Goal: Task Accomplishment & Management: Complete application form

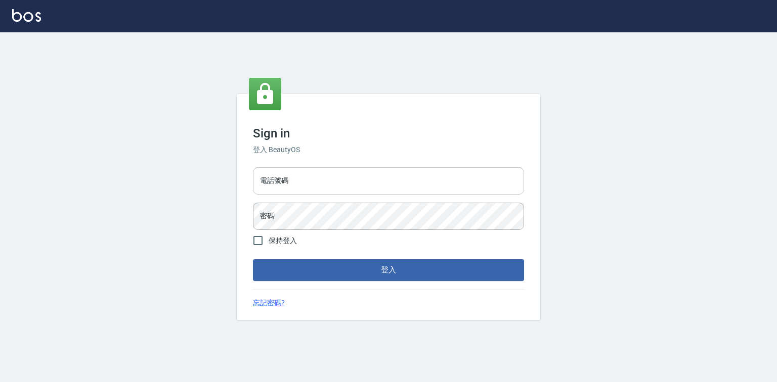
click at [302, 182] on input "電話號碼" at bounding box center [388, 180] width 271 height 27
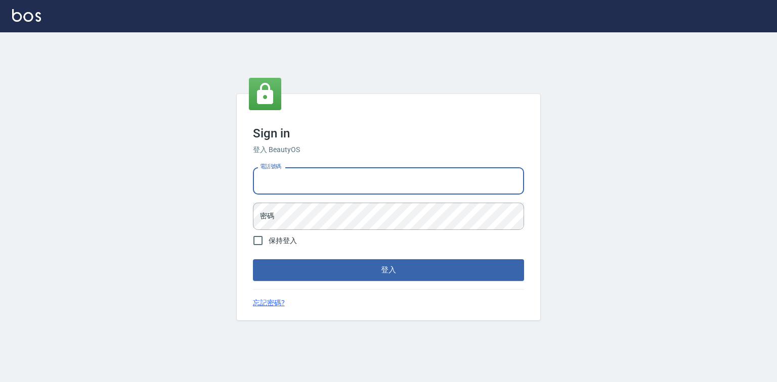
type input "0921855390"
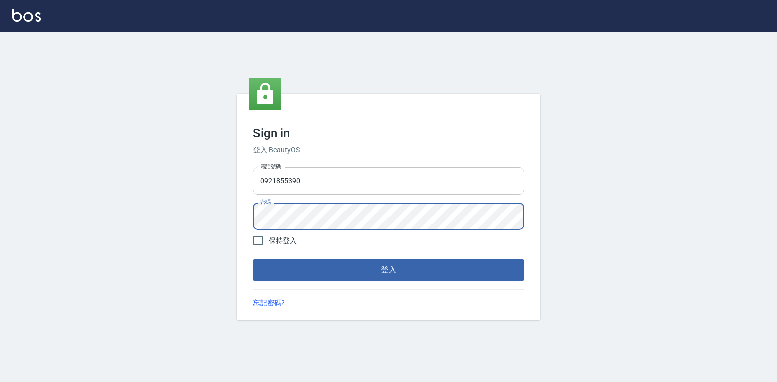
click at [253, 260] on button "登入" at bounding box center [388, 270] width 271 height 21
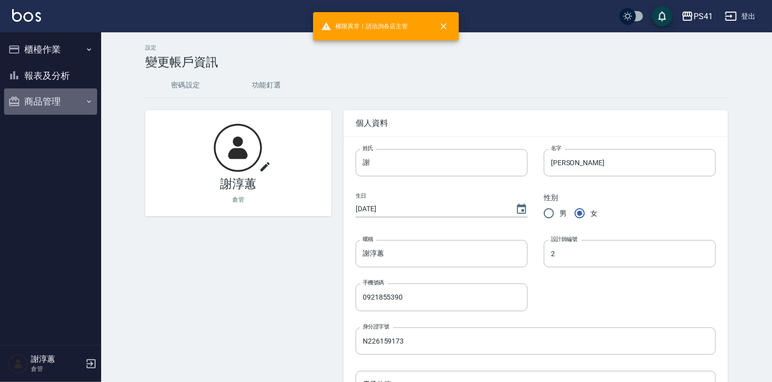
click at [57, 98] on button "商品管理" at bounding box center [50, 102] width 93 height 26
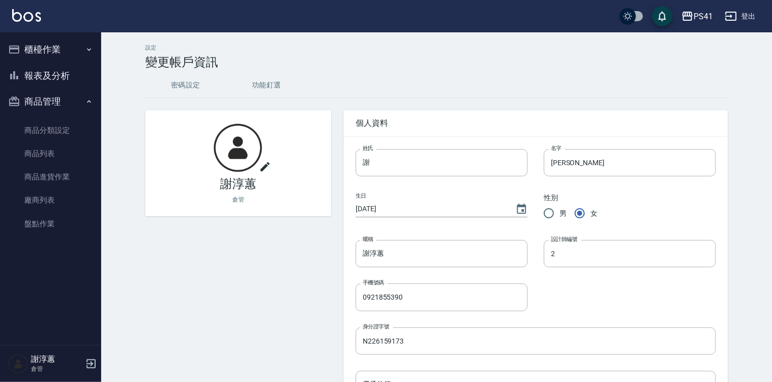
click at [65, 46] on button "櫃檯作業" at bounding box center [50, 49] width 93 height 26
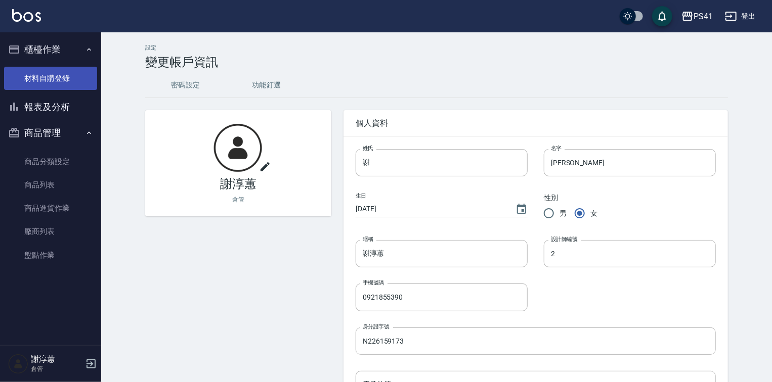
click at [55, 77] on link "材料自購登錄" at bounding box center [50, 78] width 93 height 23
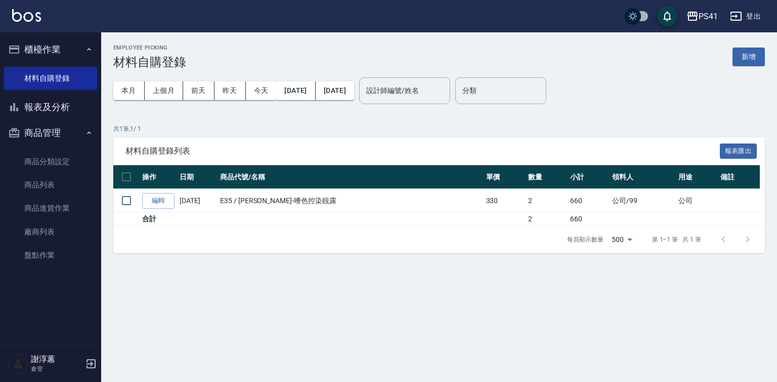
click at [753, 59] on button "新增" at bounding box center [749, 57] width 32 height 19
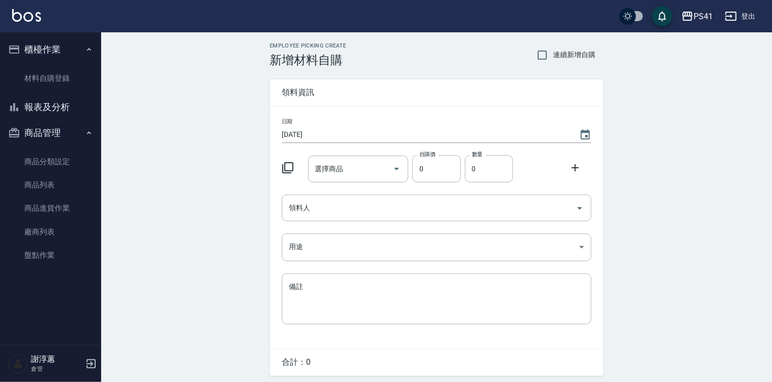
click at [284, 162] on icon at bounding box center [288, 168] width 12 height 12
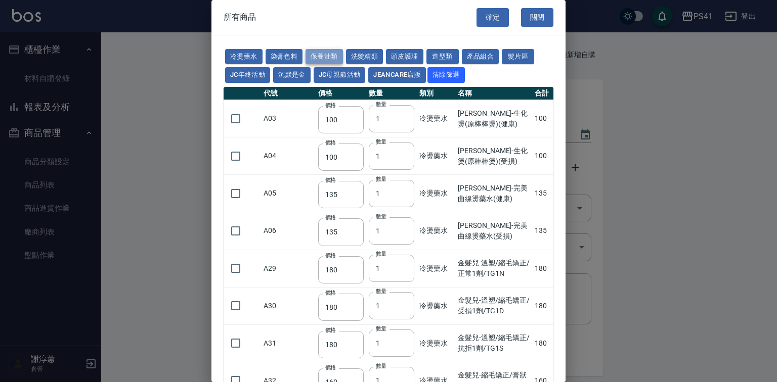
click at [332, 59] on button "保養油類" at bounding box center [324, 57] width 37 height 16
type input "340"
type input "53"
type input "340"
type input "53"
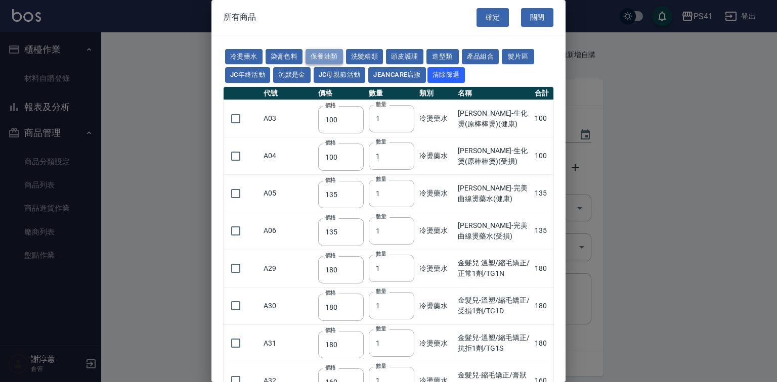
type input "32"
type input "2720"
type input "1040"
type input "1520"
type input "120"
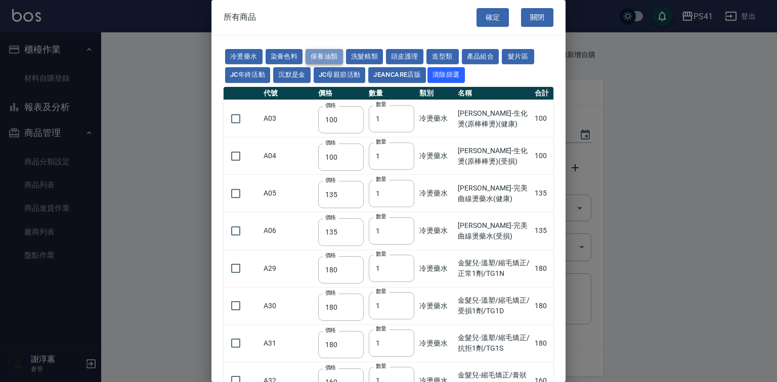
type input "1300"
type input "540"
type input "600"
type input "800"
type input "1520"
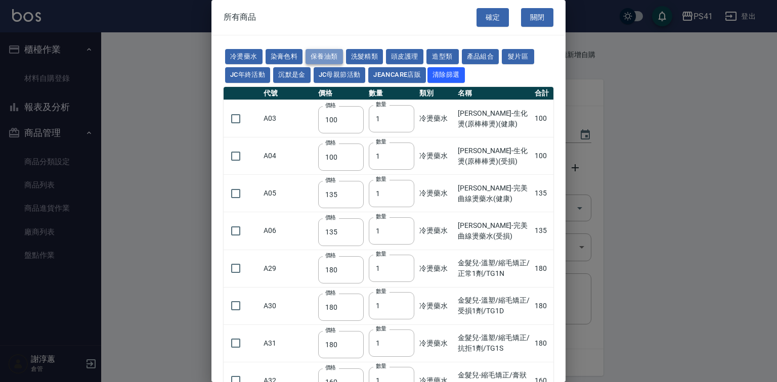
type input "2000"
type input "270"
type input "60"
type input "500"
type input "800"
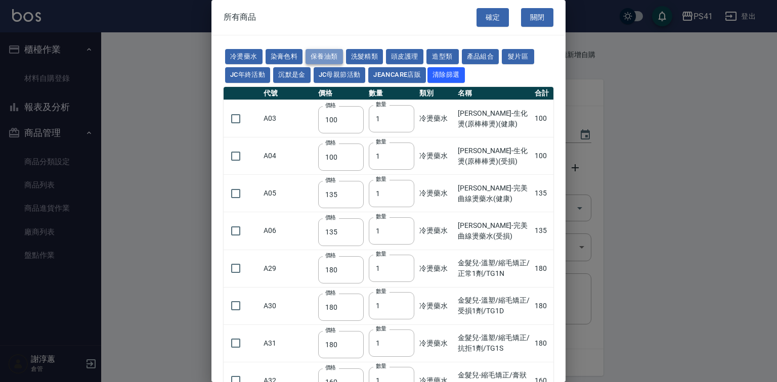
type input "800"
type input "700"
type input "350"
type input "272"
type input "221"
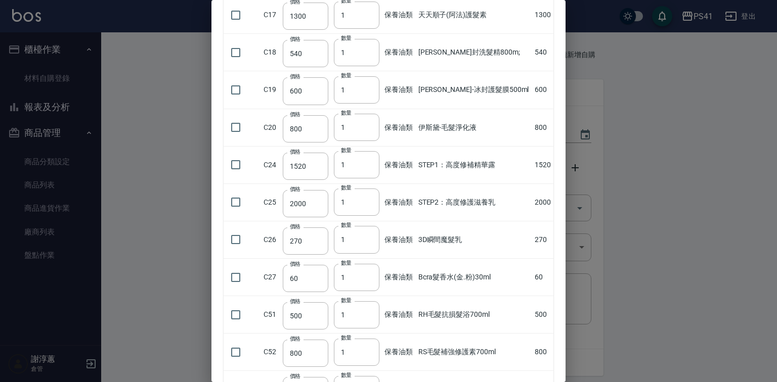
scroll to position [486, 0]
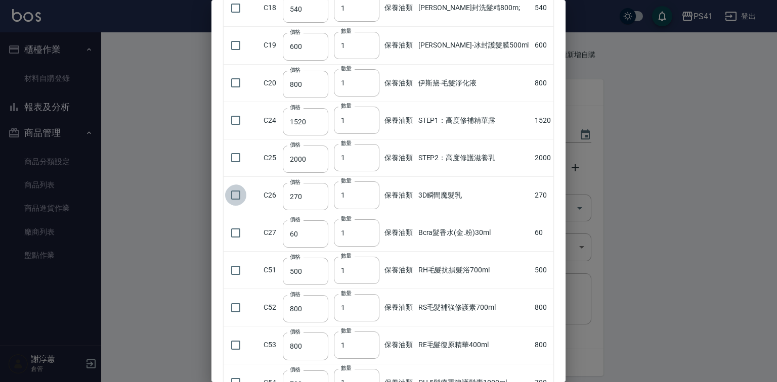
click at [237, 206] on input "checkbox" at bounding box center [235, 195] width 21 height 21
checkbox input "true"
click at [374, 209] on input "1" at bounding box center [357, 195] width 46 height 27
click at [373, 209] on input "2" at bounding box center [357, 195] width 46 height 27
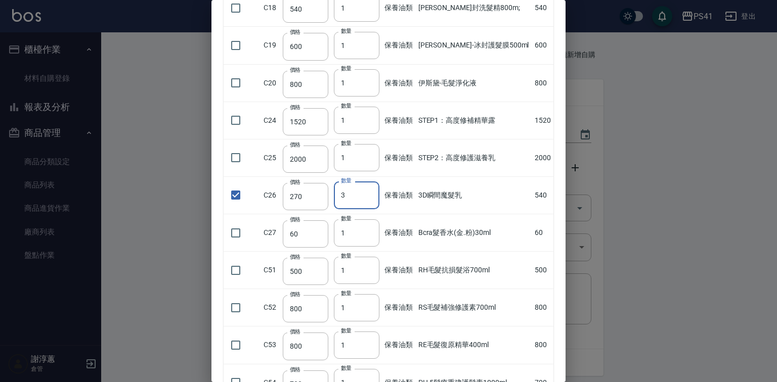
type input "3"
click at [373, 209] on input "3" at bounding box center [357, 195] width 46 height 27
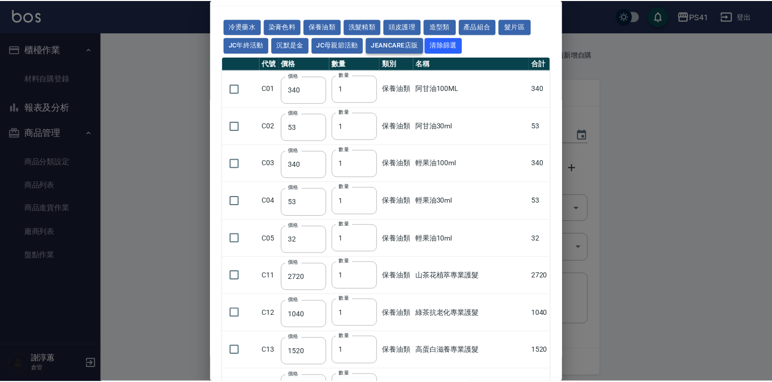
scroll to position [0, 0]
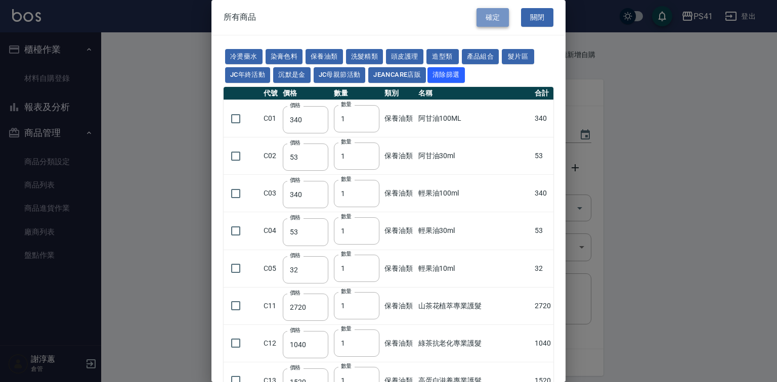
click at [498, 21] on button "確定" at bounding box center [493, 17] width 32 height 19
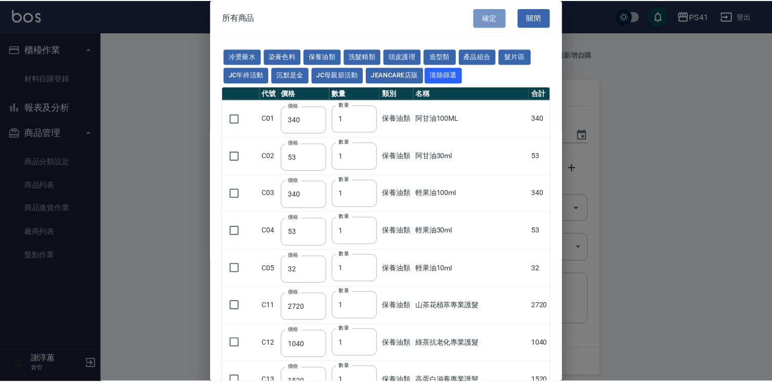
type input "3D瞬間魔髮乳"
type input "270"
type input "3"
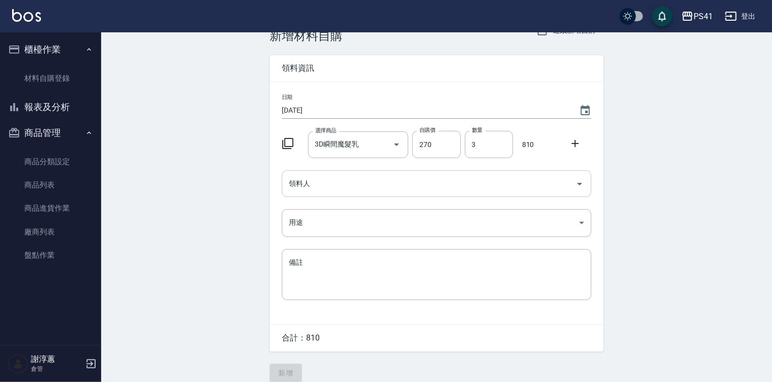
scroll to position [38, 0]
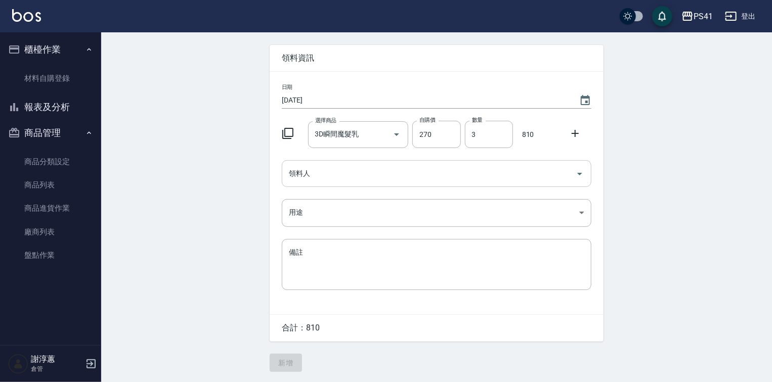
click at [427, 169] on input "領料人" at bounding box center [428, 174] width 285 height 18
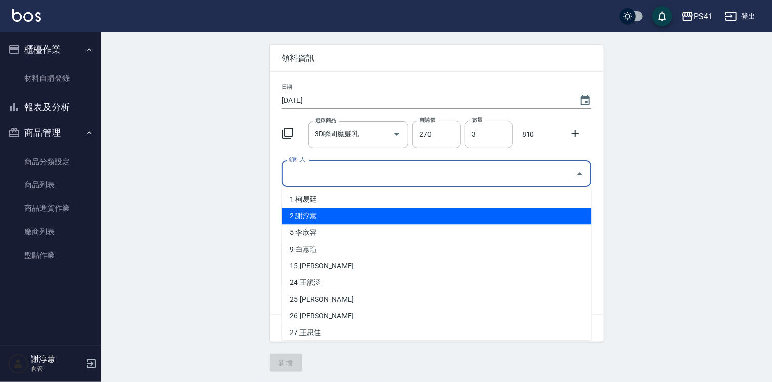
click at [380, 211] on li "2 謝淳蕙" at bounding box center [437, 216] width 310 height 17
type input "謝淳蕙"
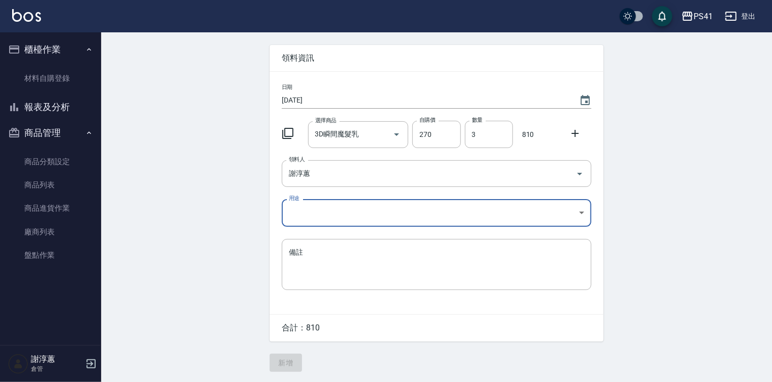
click at [368, 212] on body "PS41 登出 櫃檯作業 材料自購登錄 報表及分析 報表目錄 商品銷售排行榜 商品消耗明細 商品進銷貨報表 商品庫存表 商品管理 商品分類設定 商品列表 商品…" at bounding box center [386, 174] width 772 height 417
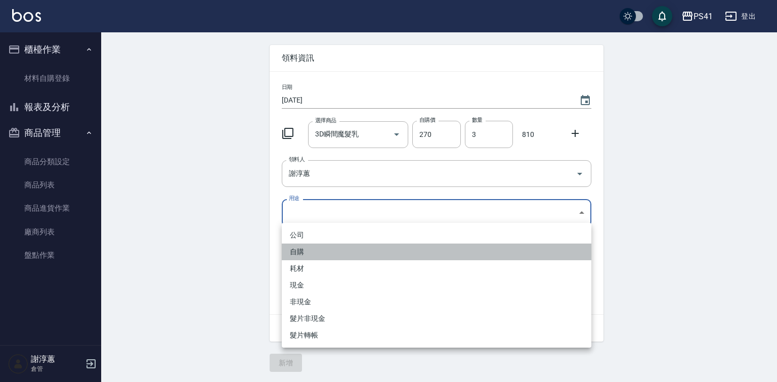
click at [311, 249] on li "自購" at bounding box center [437, 252] width 310 height 17
type input "自購"
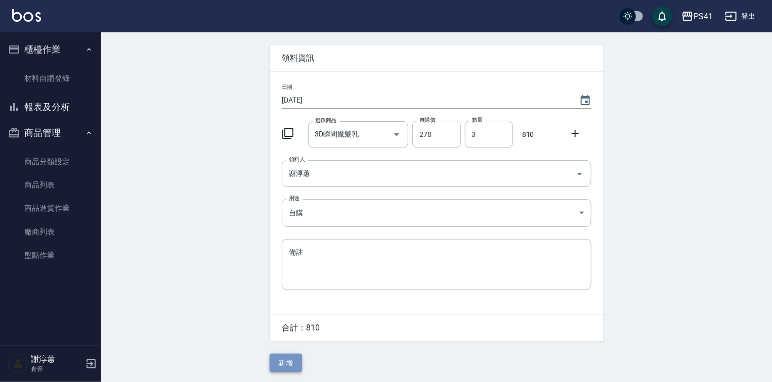
click at [288, 362] on button "新增" at bounding box center [286, 363] width 32 height 19
